Goal: Information Seeking & Learning: Compare options

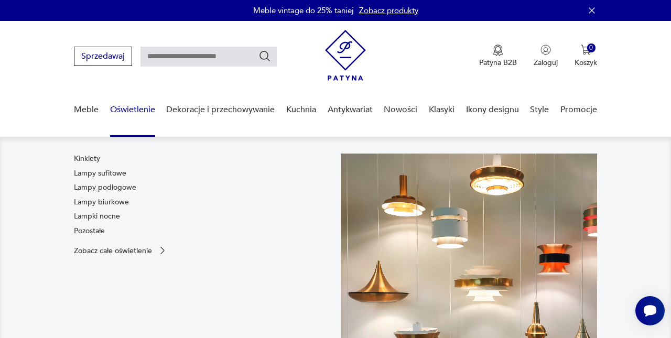
click at [145, 112] on link "Oświetlenie" at bounding box center [132, 110] width 45 height 40
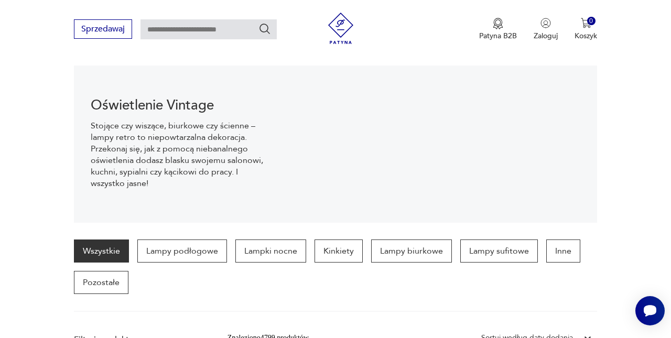
scroll to position [107, 0]
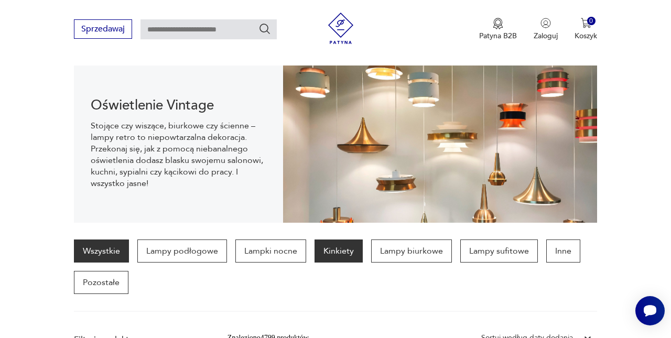
click at [346, 249] on p "Kinkiety" at bounding box center [339, 251] width 48 height 23
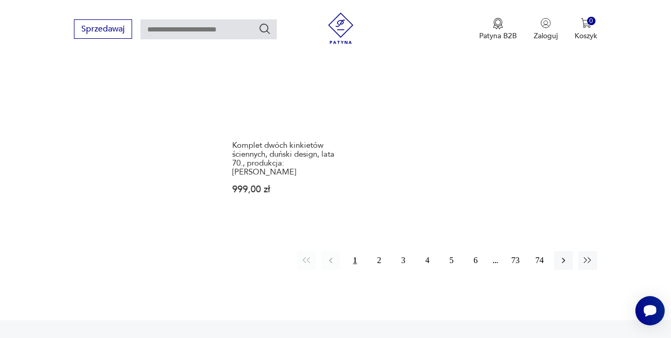
scroll to position [1528, 0]
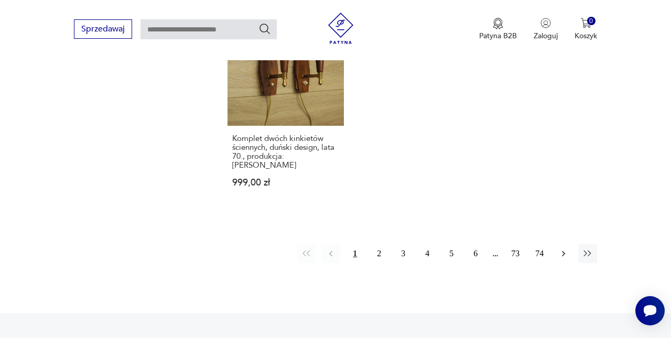
click at [563, 254] on icon "button" at bounding box center [563, 253] width 10 height 10
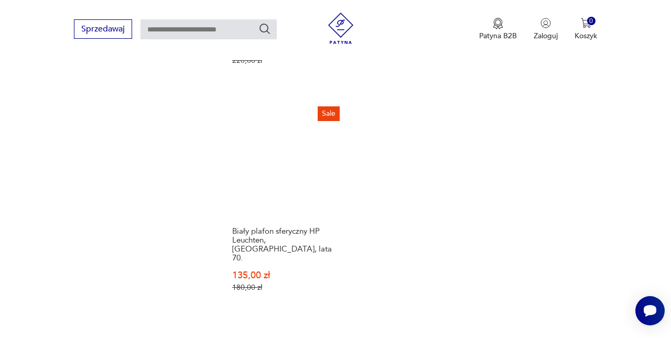
scroll to position [1543, 0]
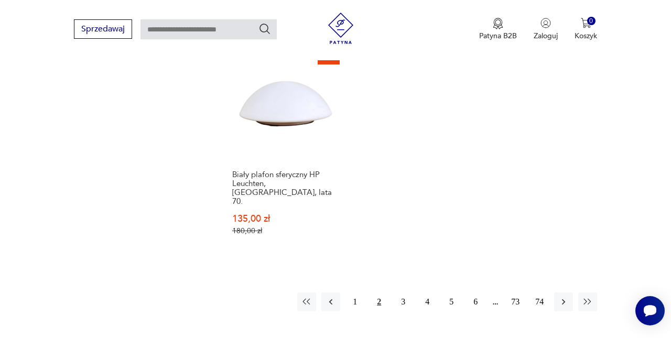
click at [565, 297] on button "button" at bounding box center [563, 302] width 19 height 19
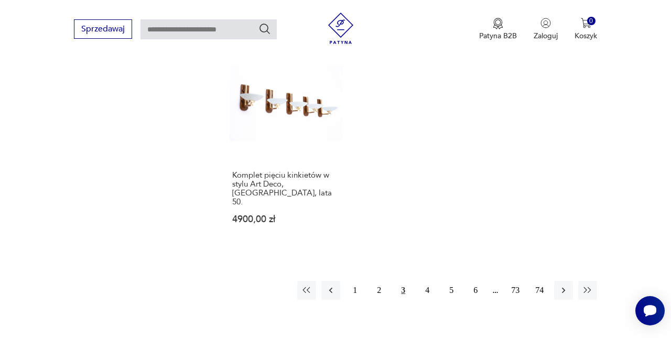
scroll to position [1519, 0]
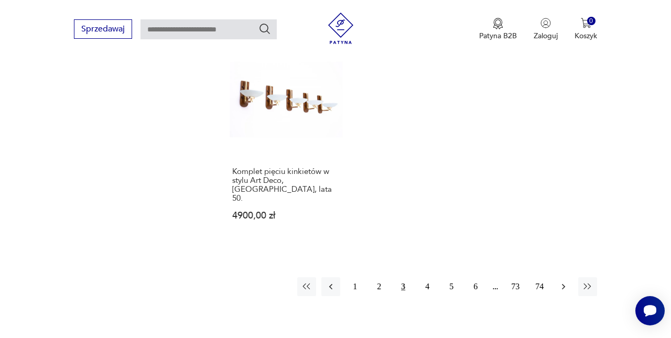
click at [570, 278] on button "button" at bounding box center [563, 286] width 19 height 19
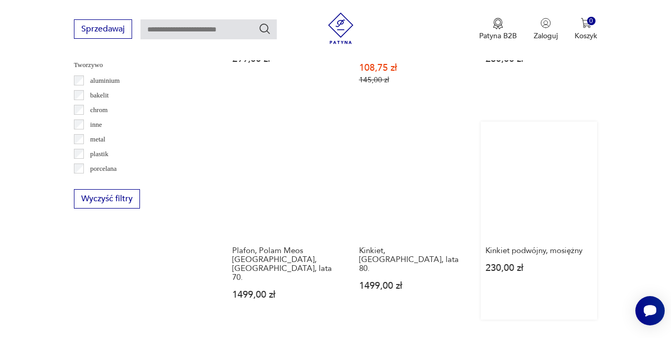
scroll to position [1019, 0]
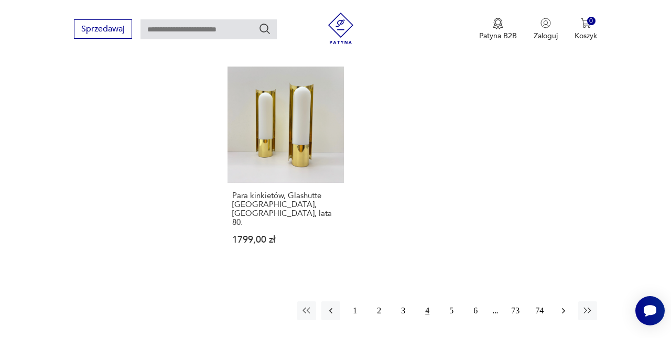
click at [570, 301] on button "button" at bounding box center [563, 310] width 19 height 19
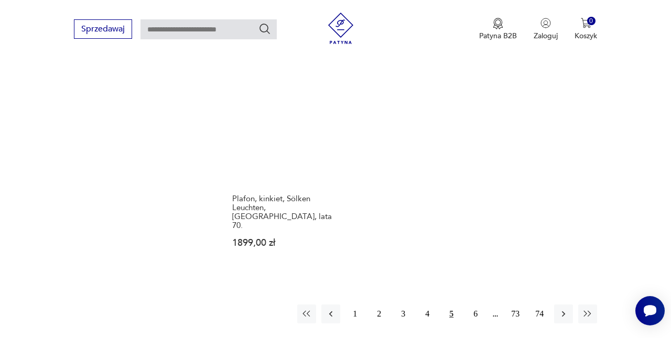
scroll to position [1499, 0]
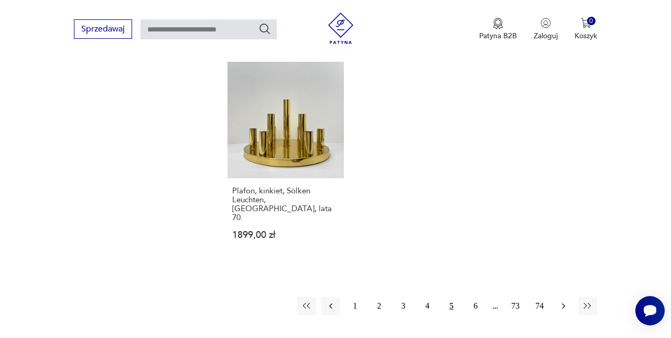
click at [561, 301] on icon "button" at bounding box center [563, 306] width 10 height 10
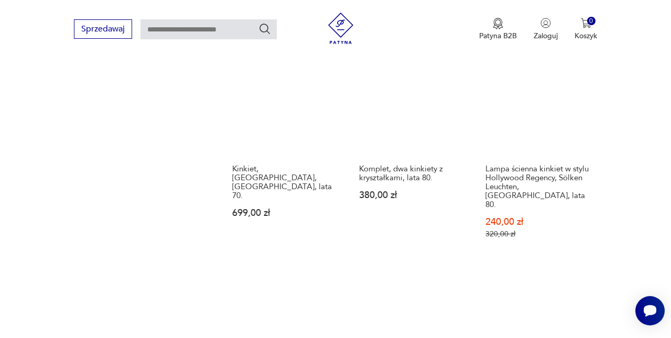
scroll to position [1491, 0]
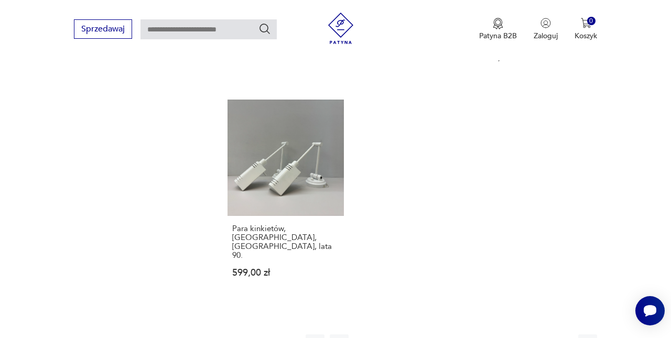
click at [566, 338] on icon "button" at bounding box center [563, 344] width 10 height 10
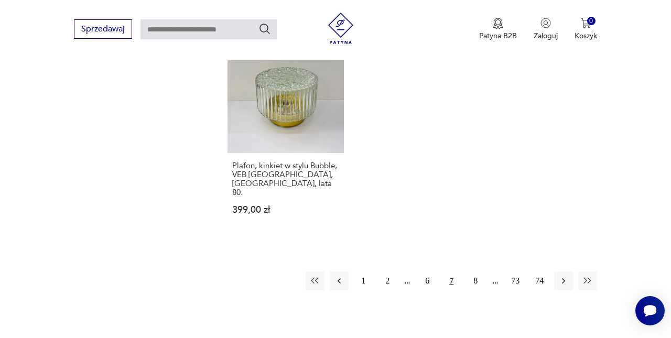
scroll to position [1495, 0]
click at [561, 276] on icon "button" at bounding box center [563, 281] width 10 height 10
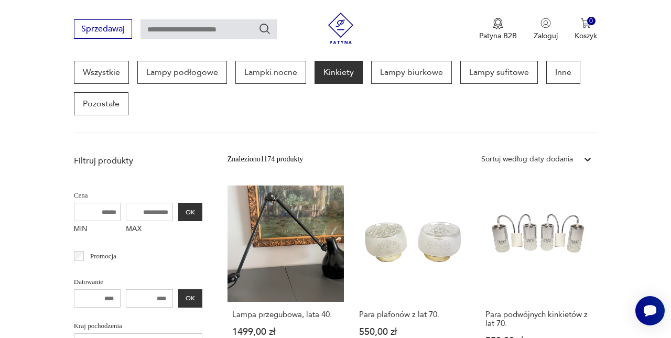
scroll to position [279, 0]
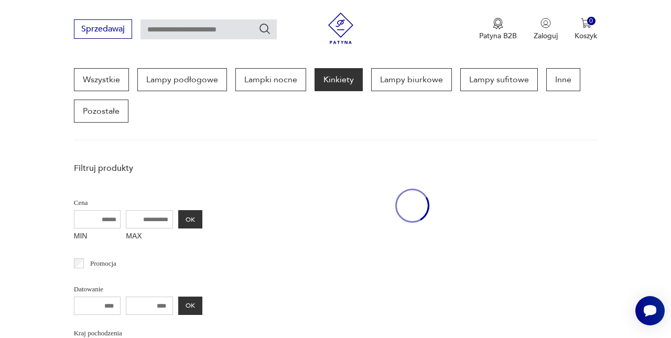
click at [432, 1] on div "Sprzedawaj Patyna B2B Zaloguj 0 Koszyk Twój koszyk ( 0 ) Brak produktów w koszy…" at bounding box center [335, 30] width 671 height 60
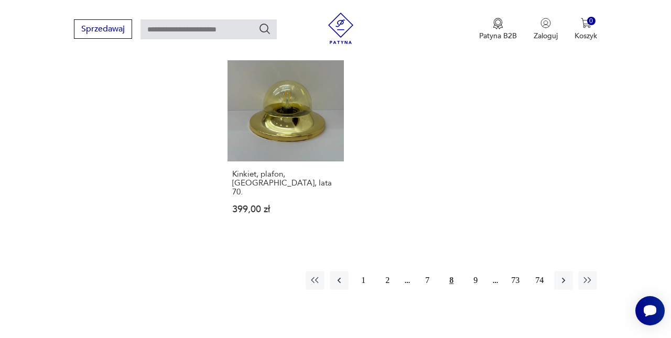
scroll to position [1499, 0]
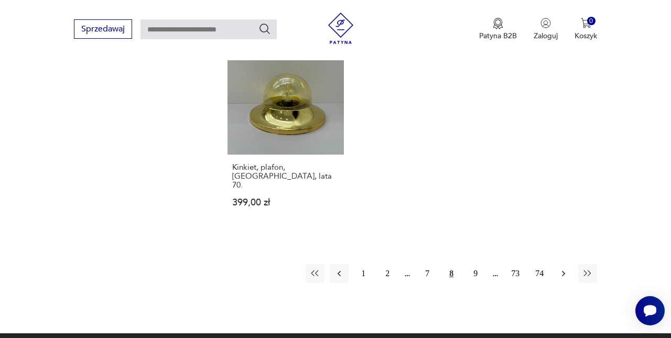
click at [561, 268] on button "button" at bounding box center [563, 273] width 19 height 19
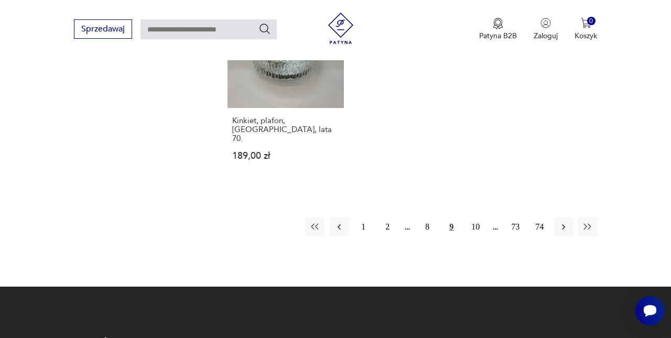
scroll to position [1619, 0]
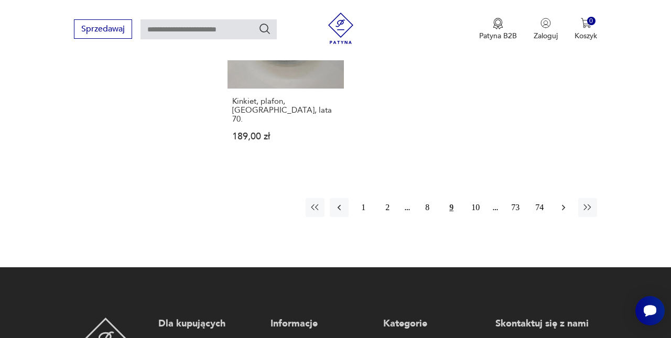
click at [568, 202] on icon "button" at bounding box center [563, 207] width 10 height 10
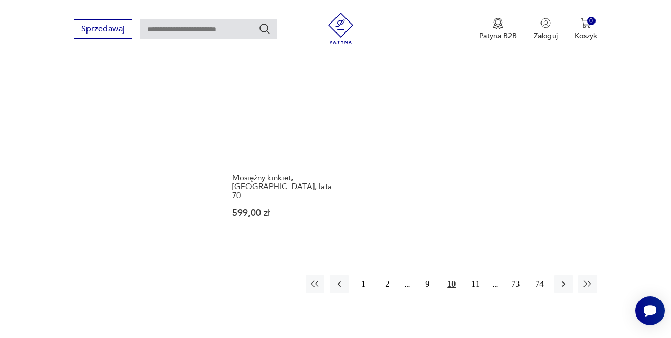
scroll to position [1492, 0]
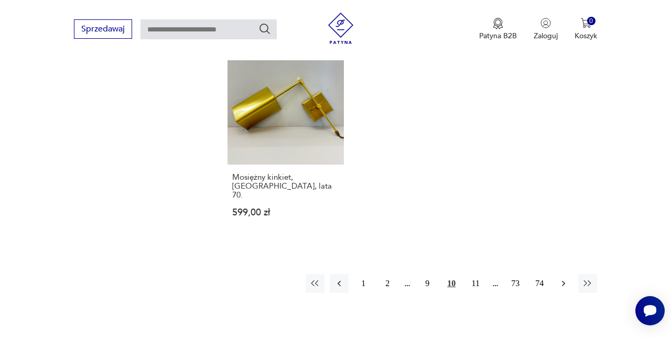
click at [560, 293] on button "button" at bounding box center [563, 283] width 19 height 19
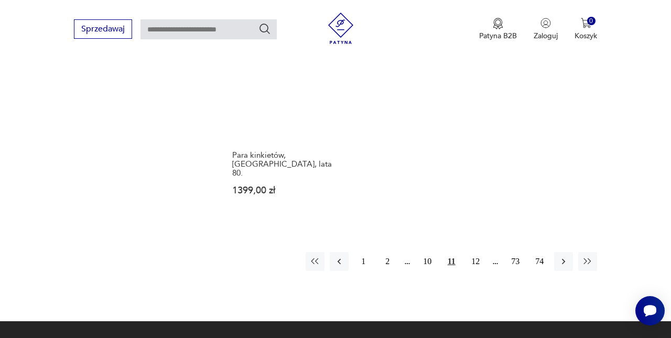
scroll to position [1564, 0]
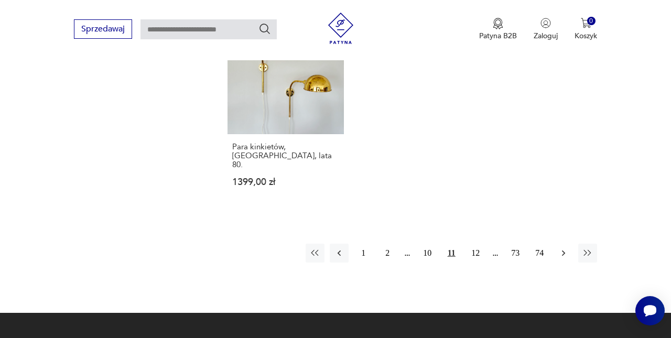
click at [564, 250] on icon "button" at bounding box center [563, 253] width 3 height 6
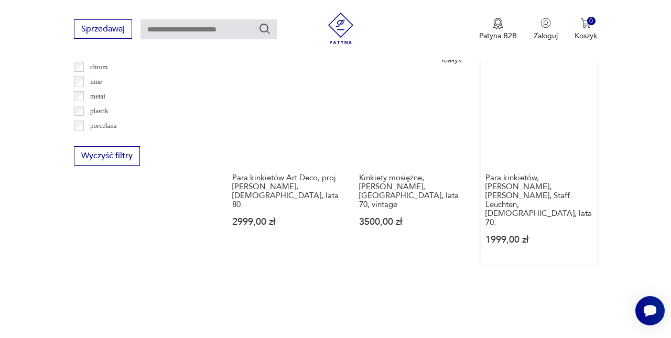
scroll to position [1062, 0]
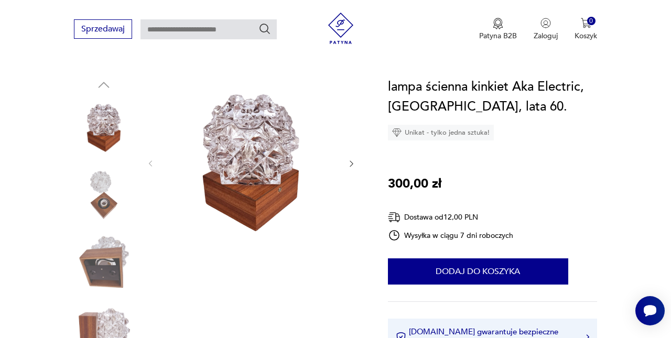
click at [350, 165] on icon "button" at bounding box center [351, 163] width 8 height 8
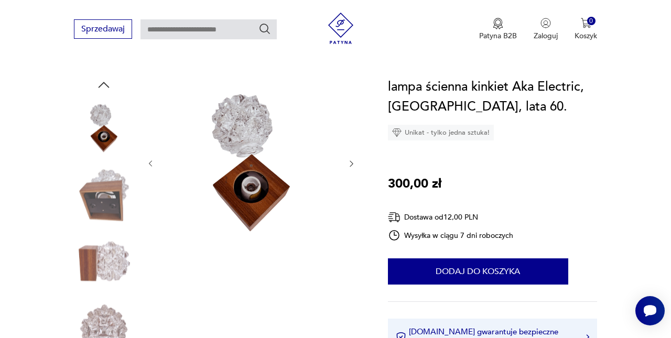
click at [350, 165] on icon "button" at bounding box center [351, 163] width 8 height 8
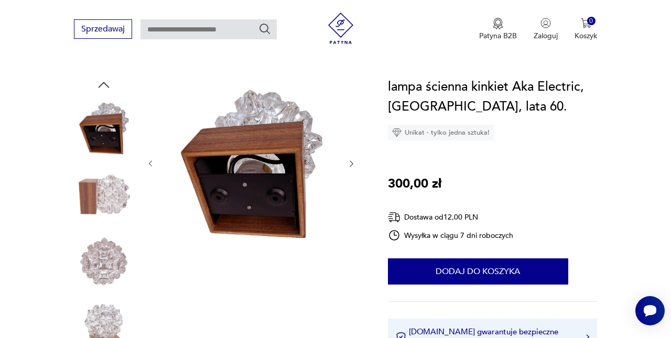
click at [350, 165] on icon "button" at bounding box center [351, 163] width 8 height 8
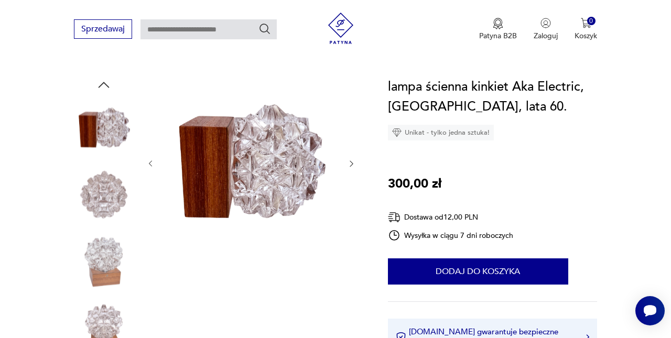
click at [350, 165] on icon "button" at bounding box center [351, 163] width 8 height 8
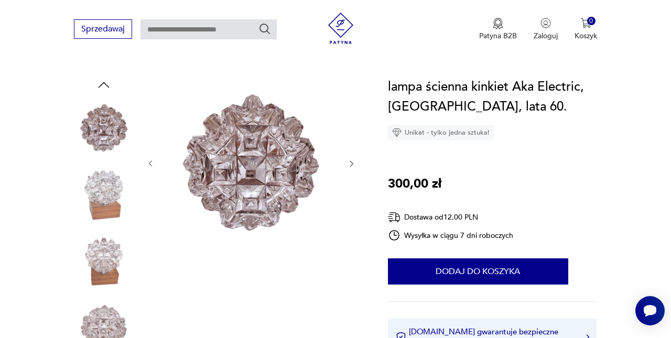
click at [350, 164] on icon "button" at bounding box center [351, 163] width 8 height 8
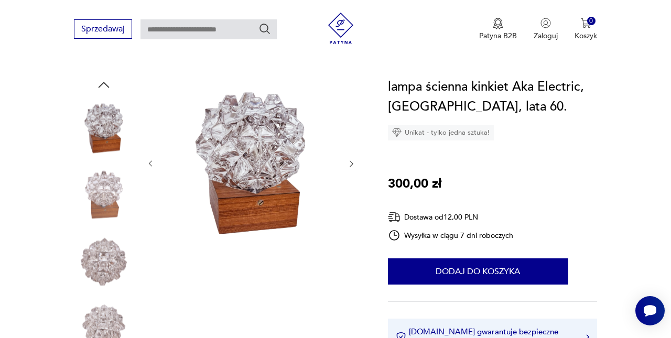
click at [350, 164] on icon "button" at bounding box center [351, 163] width 8 height 8
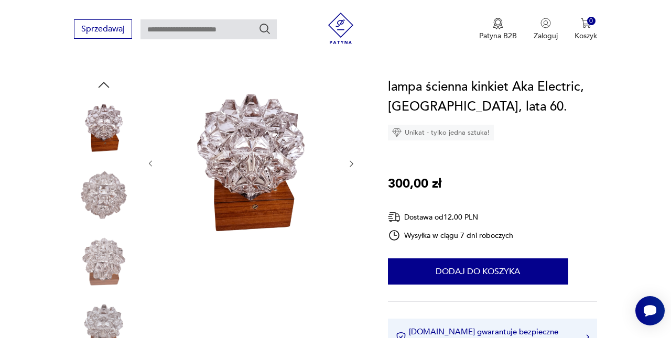
click at [350, 164] on icon "button" at bounding box center [351, 163] width 8 height 8
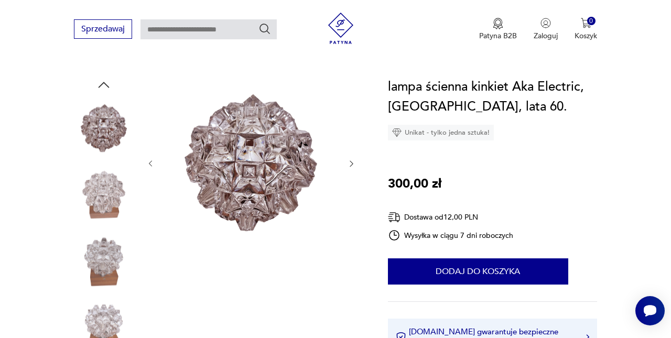
click at [350, 164] on icon "button" at bounding box center [351, 163] width 8 height 8
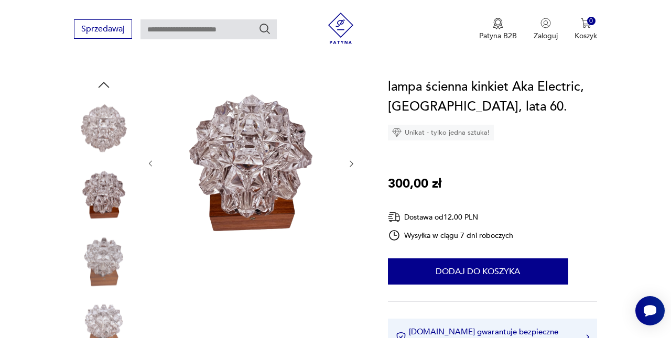
click at [350, 164] on icon "button" at bounding box center [351, 163] width 8 height 8
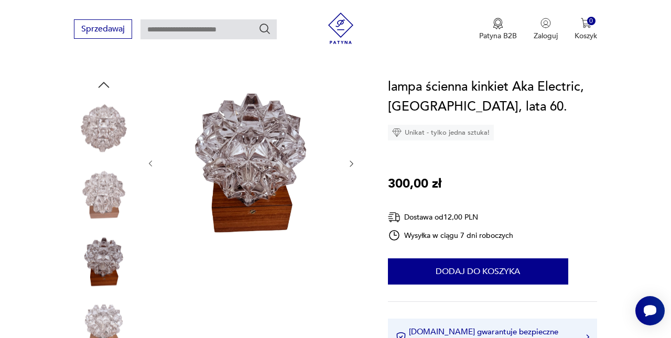
click at [350, 164] on icon "button" at bounding box center [351, 163] width 8 height 8
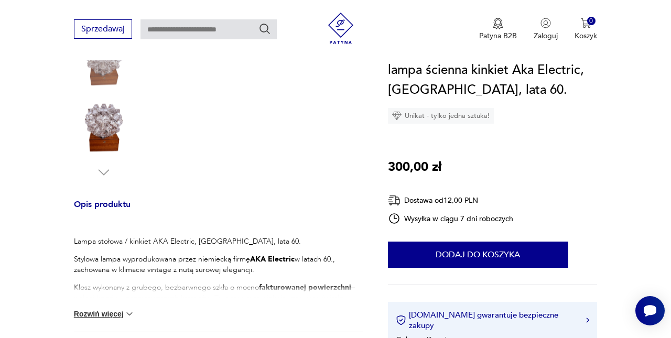
scroll to position [317, 0]
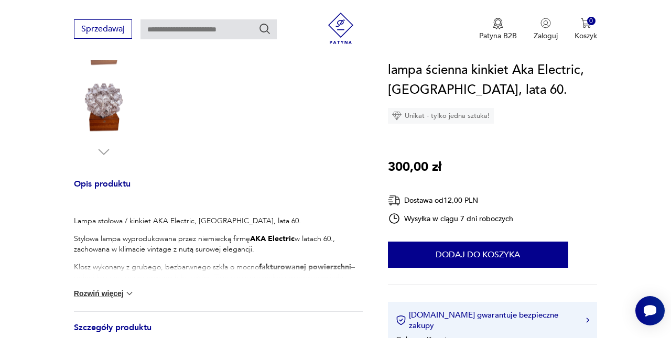
click at [124, 288] on div "Lampa stołowa / kinkiet AKA Electric, Niemcy, lata 60. Stylowa lampa wyprodukow…" at bounding box center [218, 254] width 289 height 113
click at [115, 302] on div "Lampa stołowa / kinkiet AKA Electric, Niemcy, lata 60. Stylowa lampa wyprodukow…" at bounding box center [218, 254] width 289 height 113
click at [114, 293] on button "Rozwiń więcej" at bounding box center [104, 293] width 61 height 10
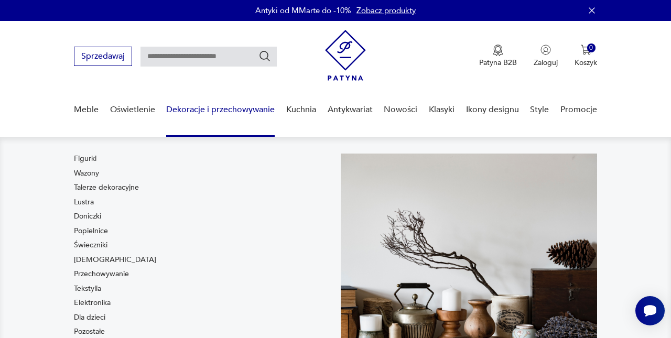
scroll to position [0, 0]
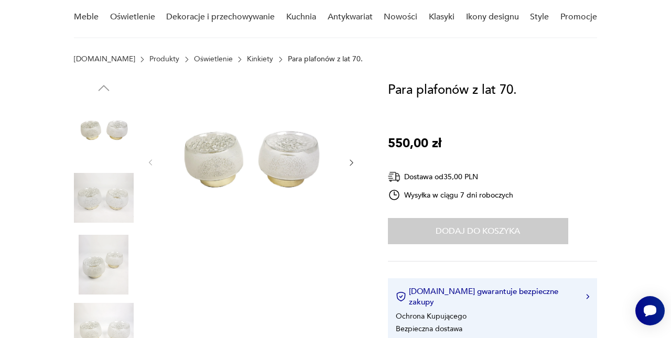
scroll to position [95, 0]
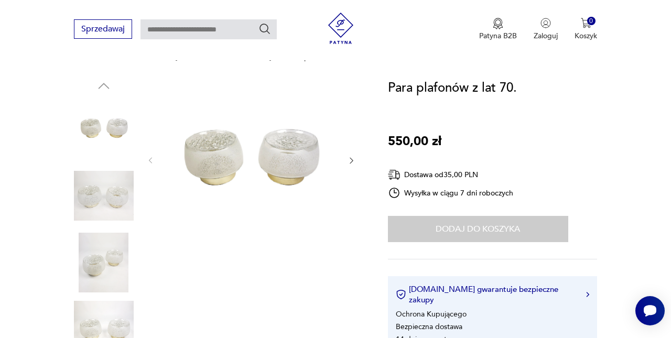
click at [352, 157] on icon "button" at bounding box center [351, 160] width 8 height 8
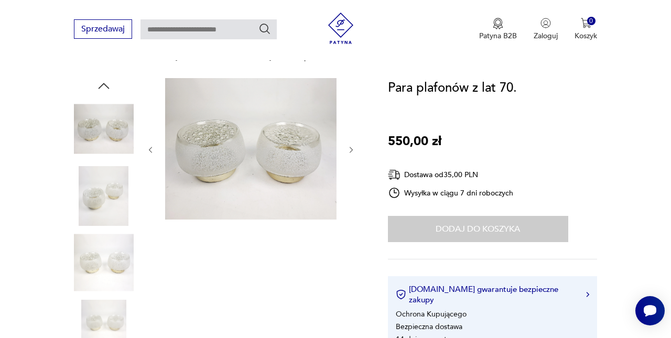
click at [352, 157] on div at bounding box center [251, 150] width 210 height 144
click at [352, 151] on icon "button" at bounding box center [351, 150] width 3 height 6
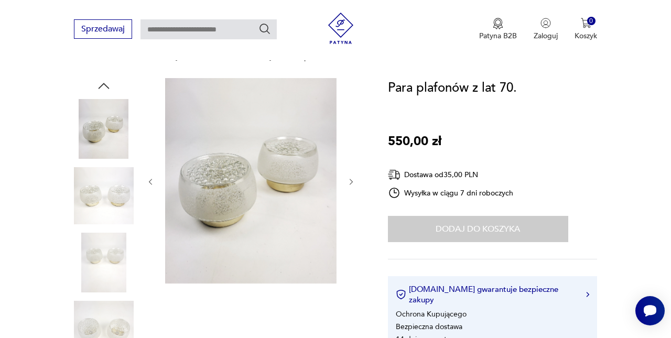
click at [352, 151] on div at bounding box center [251, 182] width 210 height 208
click at [351, 183] on icon "button" at bounding box center [351, 182] width 8 height 8
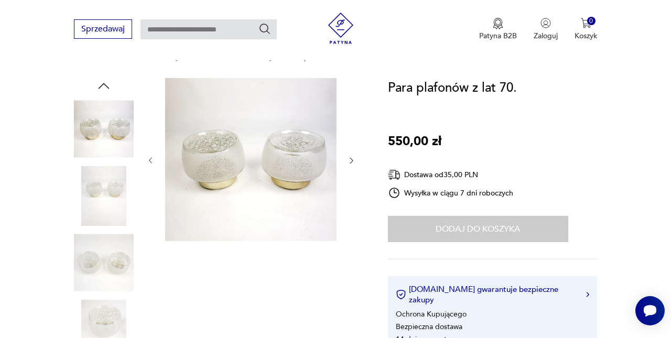
click at [351, 183] on div at bounding box center [251, 160] width 210 height 165
click at [351, 173] on div at bounding box center [251, 160] width 210 height 165
click at [351, 168] on div at bounding box center [251, 160] width 210 height 165
click at [350, 159] on icon "button" at bounding box center [351, 160] width 8 height 8
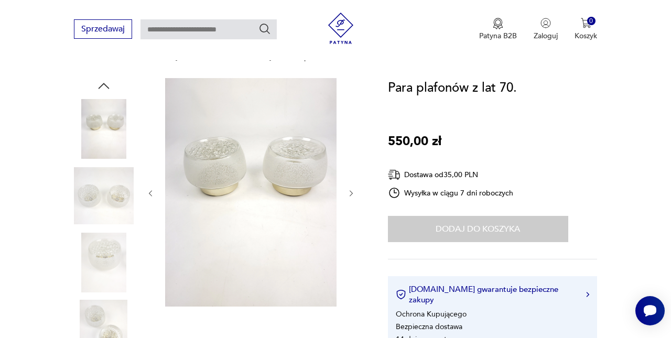
click at [350, 159] on div at bounding box center [251, 193] width 210 height 231
click at [350, 180] on div at bounding box center [251, 193] width 210 height 231
click at [350, 186] on div at bounding box center [251, 193] width 210 height 231
click at [352, 198] on icon "button" at bounding box center [351, 193] width 8 height 8
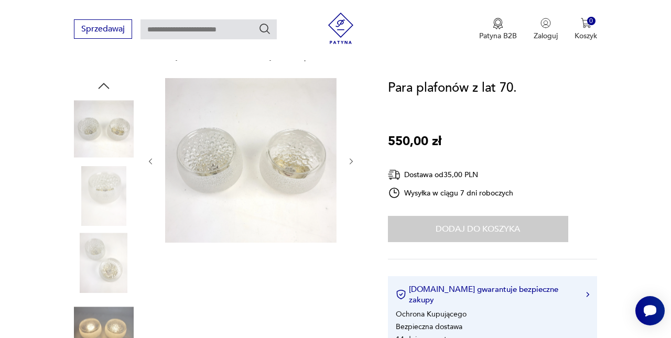
click at [352, 186] on div at bounding box center [251, 161] width 210 height 167
click at [345, 159] on div at bounding box center [251, 161] width 210 height 167
click at [346, 158] on div at bounding box center [251, 161] width 210 height 167
click at [349, 160] on icon "button" at bounding box center [351, 161] width 8 height 8
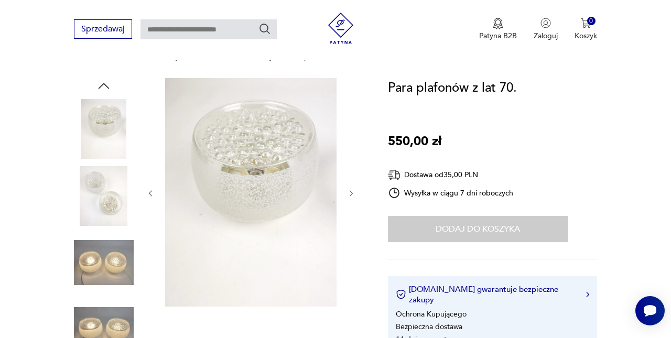
click at [353, 192] on icon "button" at bounding box center [351, 193] width 8 height 8
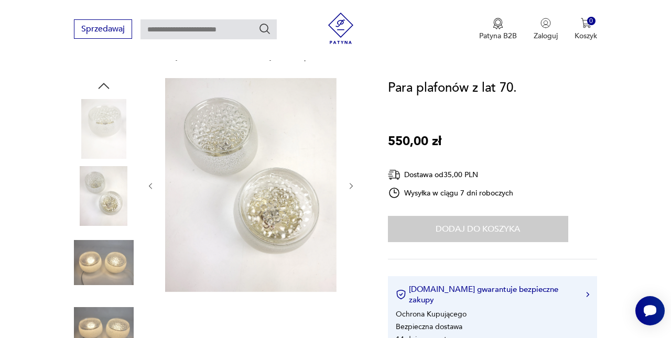
click at [351, 185] on icon "button" at bounding box center [351, 186] width 3 height 6
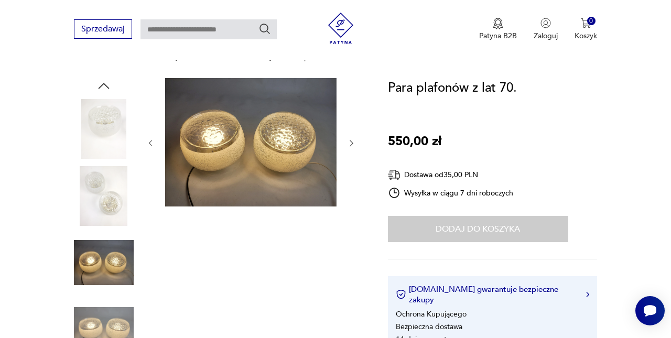
click at [352, 142] on icon "button" at bounding box center [351, 143] width 8 height 8
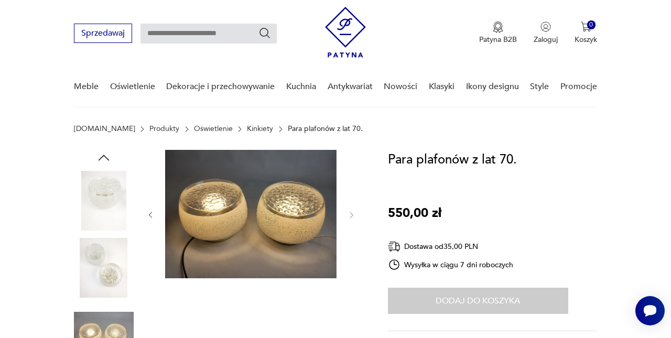
scroll to position [26, 0]
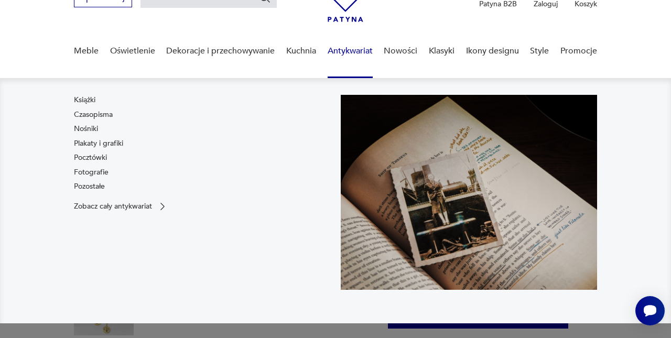
scroll to position [80, 0]
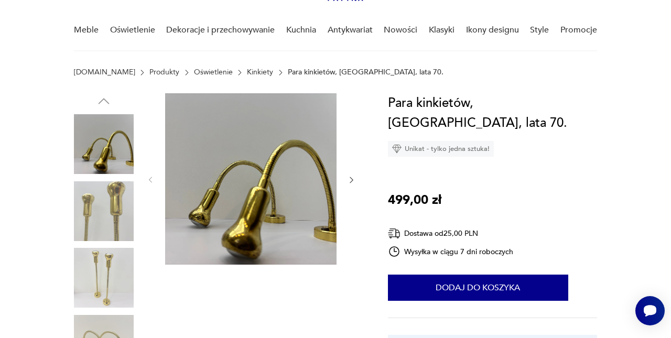
click at [348, 180] on icon "button" at bounding box center [351, 180] width 8 height 8
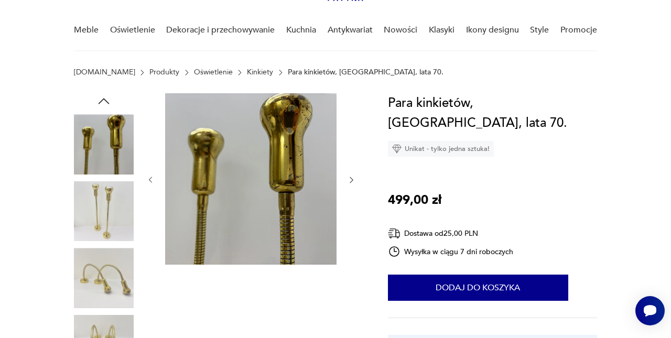
click at [348, 180] on icon "button" at bounding box center [351, 180] width 8 height 8
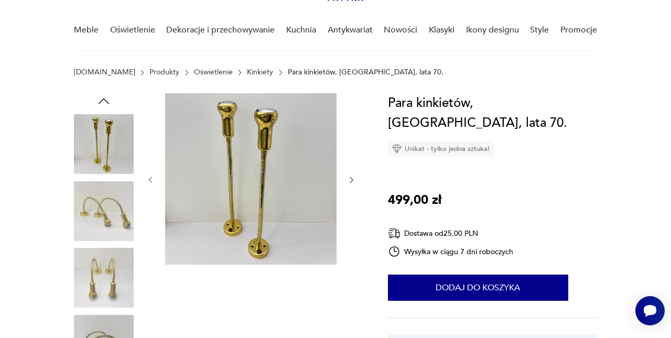
click at [348, 180] on icon "button" at bounding box center [351, 180] width 8 height 8
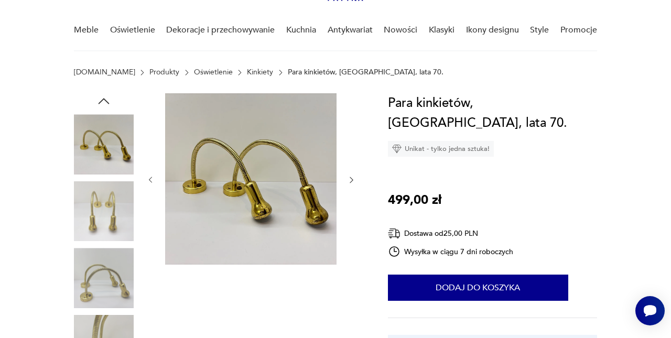
click at [348, 180] on icon "button" at bounding box center [351, 180] width 8 height 8
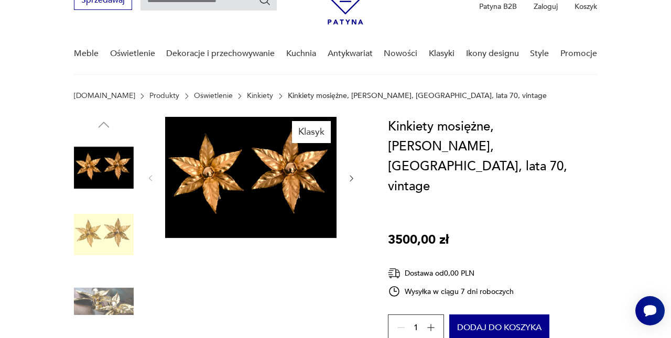
click at [350, 176] on icon "button" at bounding box center [351, 179] width 3 height 6
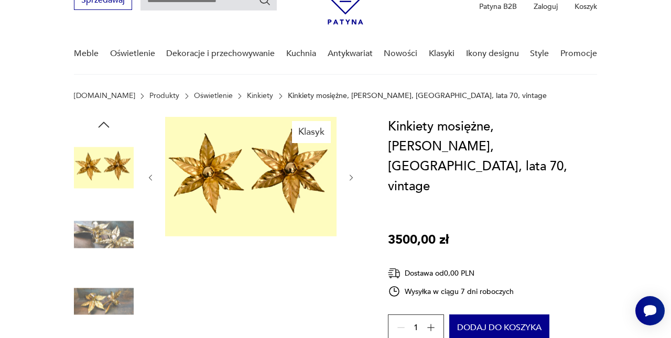
click at [350, 176] on icon "button" at bounding box center [351, 178] width 8 height 8
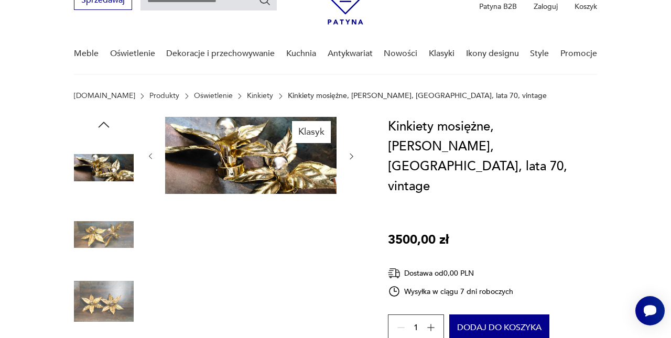
click at [351, 157] on icon "button" at bounding box center [351, 156] width 8 height 8
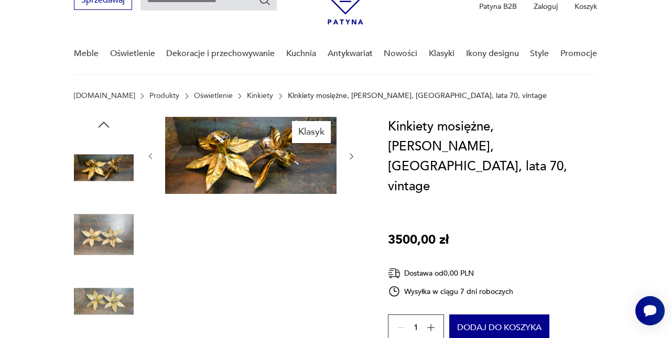
click at [351, 157] on icon "button" at bounding box center [351, 156] width 8 height 8
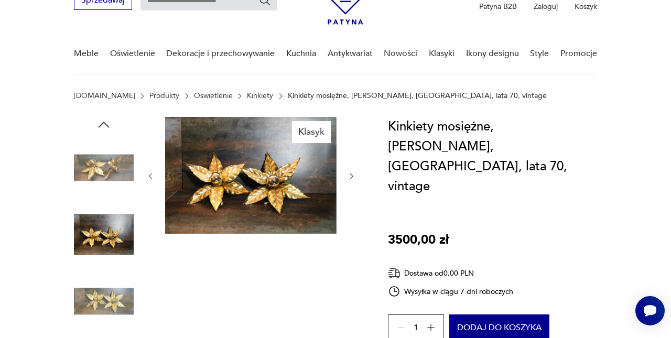
click at [350, 174] on icon "button" at bounding box center [351, 176] width 8 height 8
click at [350, 174] on div at bounding box center [251, 176] width 210 height 119
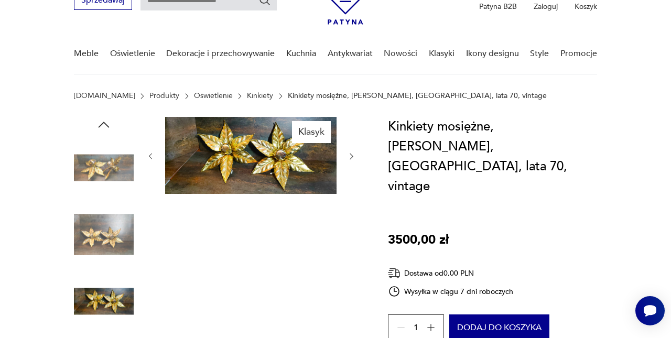
click at [350, 153] on icon "button" at bounding box center [351, 156] width 8 height 8
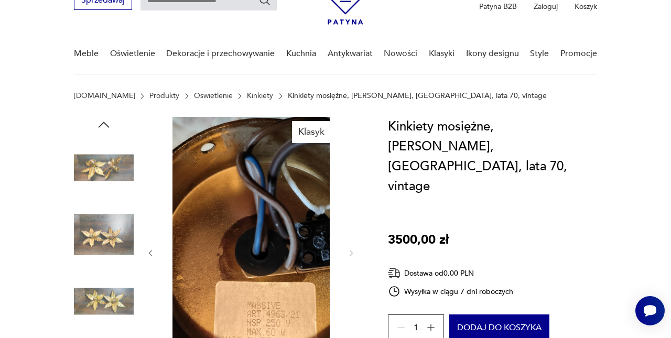
click at [349, 181] on div at bounding box center [251, 253] width 210 height 273
click at [101, 166] on img at bounding box center [104, 168] width 60 height 60
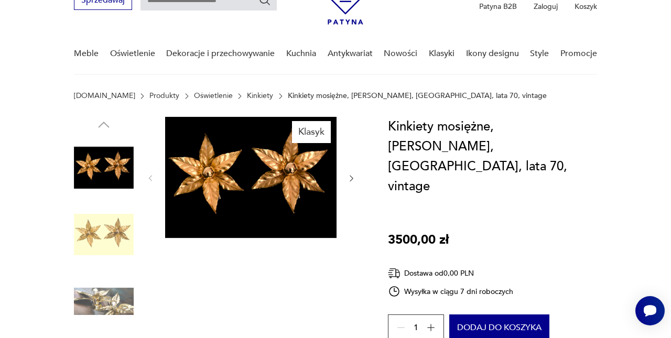
click at [103, 170] on img at bounding box center [104, 168] width 60 height 60
click at [220, 185] on img at bounding box center [250, 177] width 171 height 121
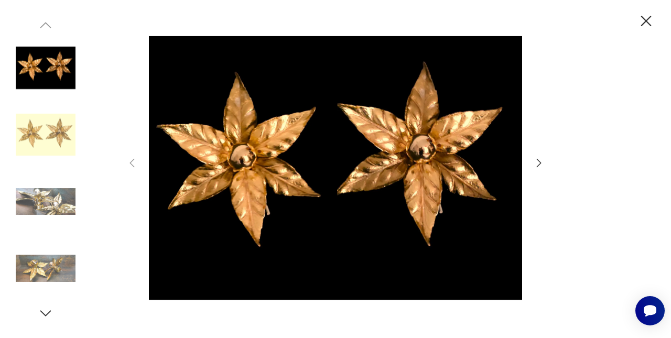
click at [47, 271] on img at bounding box center [46, 269] width 60 height 60
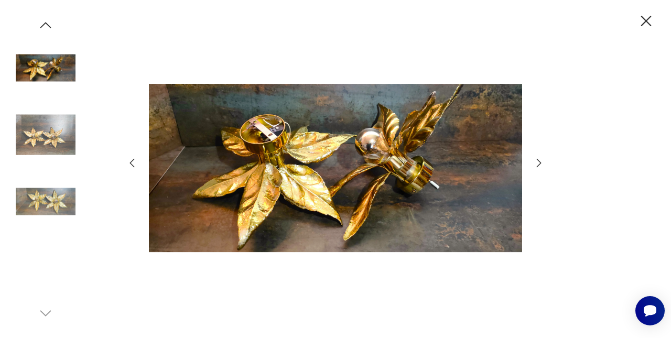
click at [64, 197] on img at bounding box center [46, 202] width 60 height 60
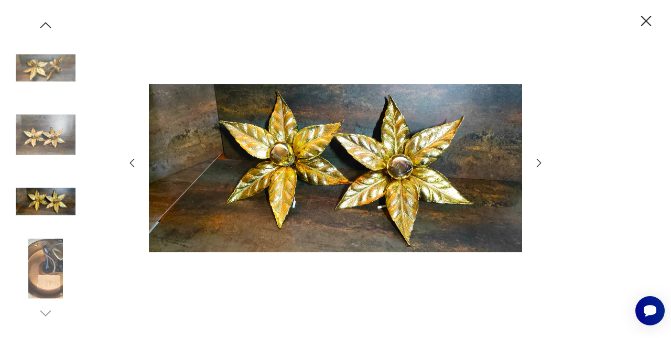
click at [59, 66] on img at bounding box center [46, 68] width 60 height 60
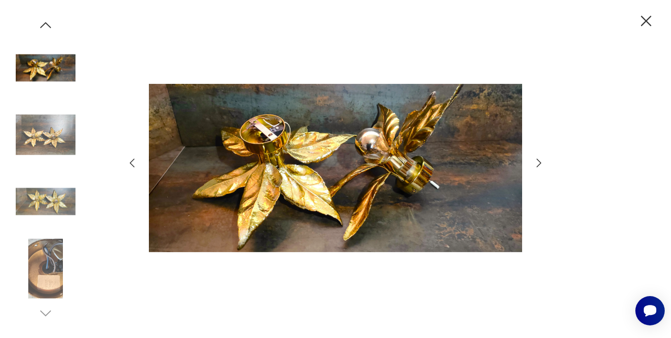
click at [49, 25] on icon "button" at bounding box center [45, 25] width 11 height 6
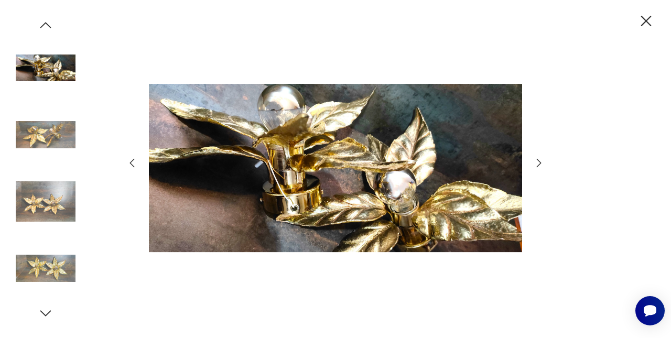
click at [49, 25] on icon "button" at bounding box center [45, 25] width 11 height 6
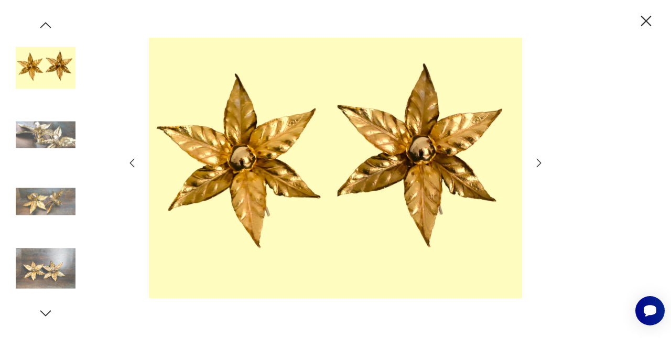
click at [49, 25] on icon "button" at bounding box center [45, 25] width 11 height 6
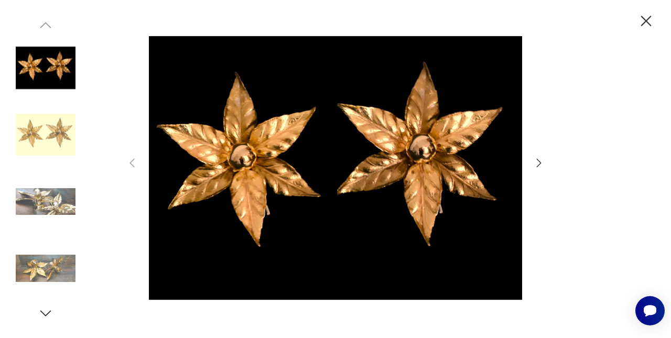
click at [55, 152] on img at bounding box center [46, 135] width 60 height 60
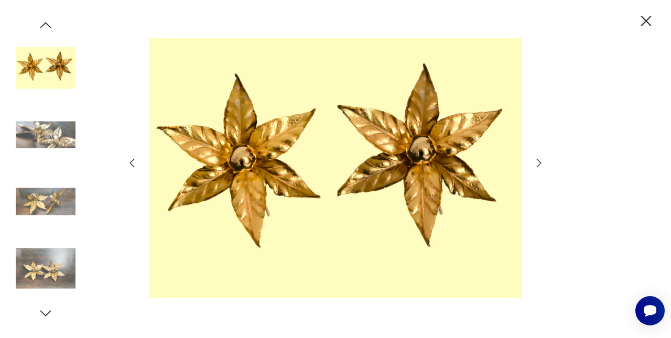
click at [54, 196] on img at bounding box center [46, 202] width 60 height 60
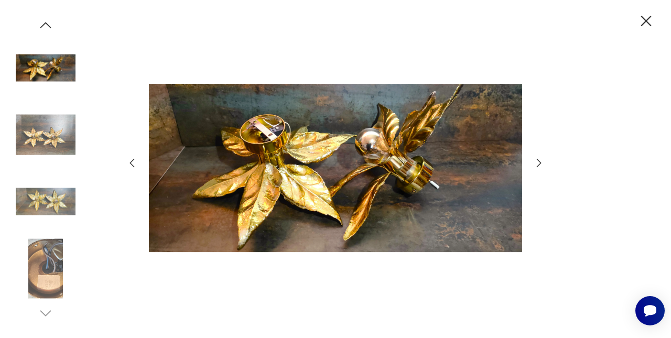
click at [57, 220] on img at bounding box center [46, 202] width 60 height 60
